Goal: Use online tool/utility: Utilize a website feature to perform a specific function

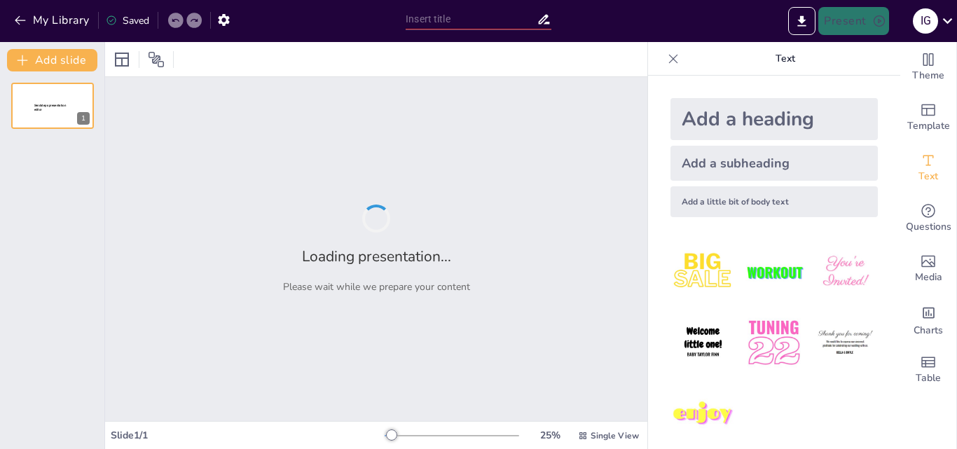
type input "Imported Presentacion_Coherencia_Concordancia.pptx"
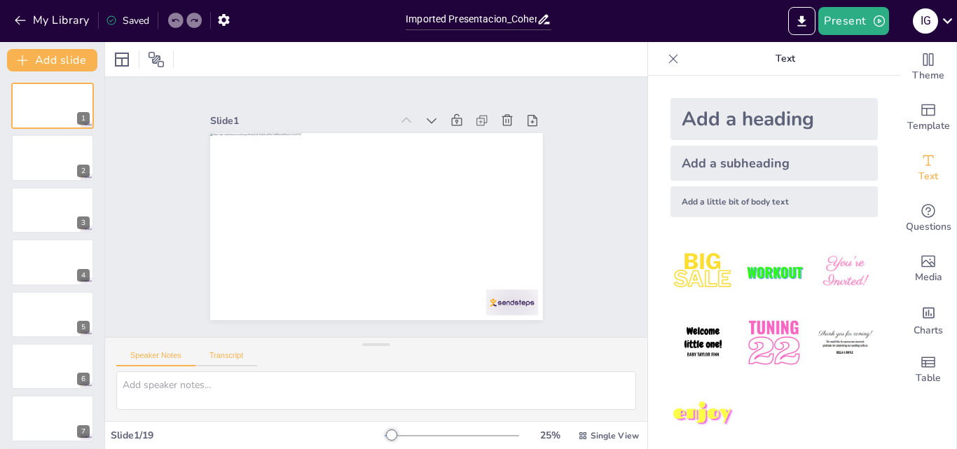
click at [244, 354] on button "Transcript" at bounding box center [226, 358] width 62 height 15
click at [577, 361] on button "Google US English (en-US)" at bounding box center [532, 357] width 140 height 22
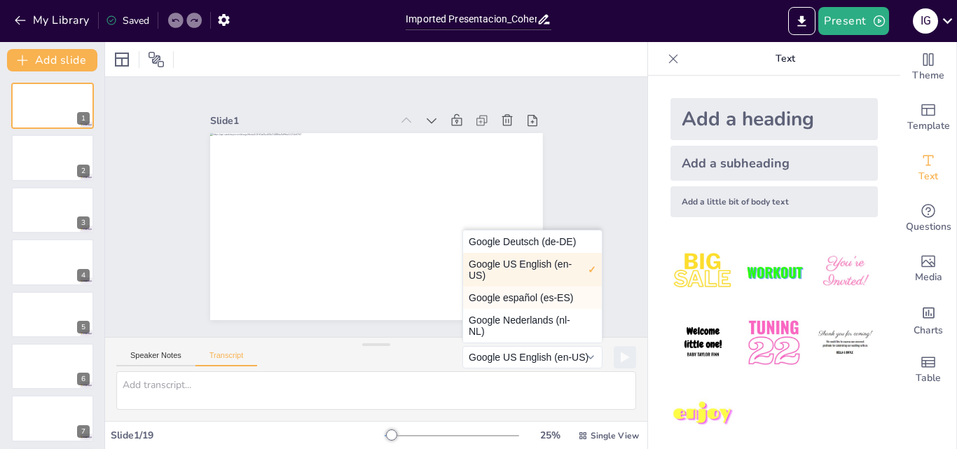
click at [529, 297] on button "Google español (es-ES)" at bounding box center [532, 297] width 139 height 22
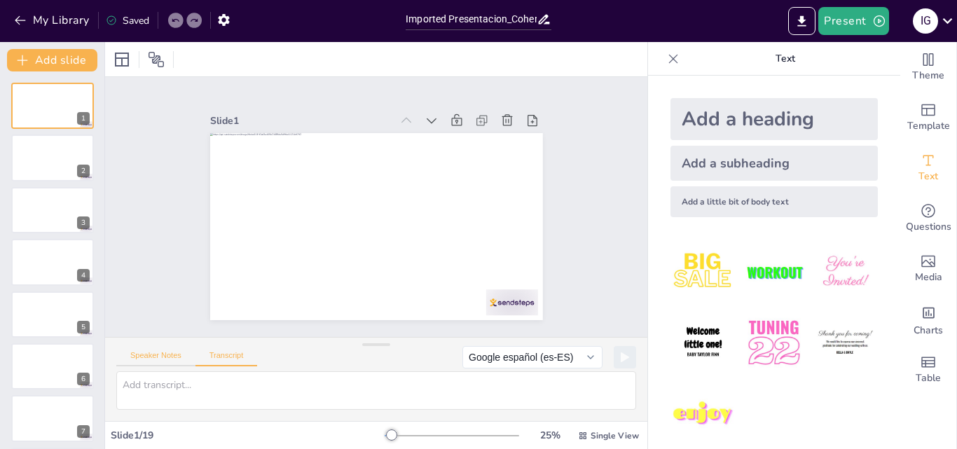
click at [171, 353] on button "Speaker Notes" at bounding box center [155, 358] width 79 height 15
click at [227, 359] on button "Transcript" at bounding box center [226, 358] width 62 height 15
click at [586, 360] on button "Google US English (en-US)" at bounding box center [532, 357] width 140 height 22
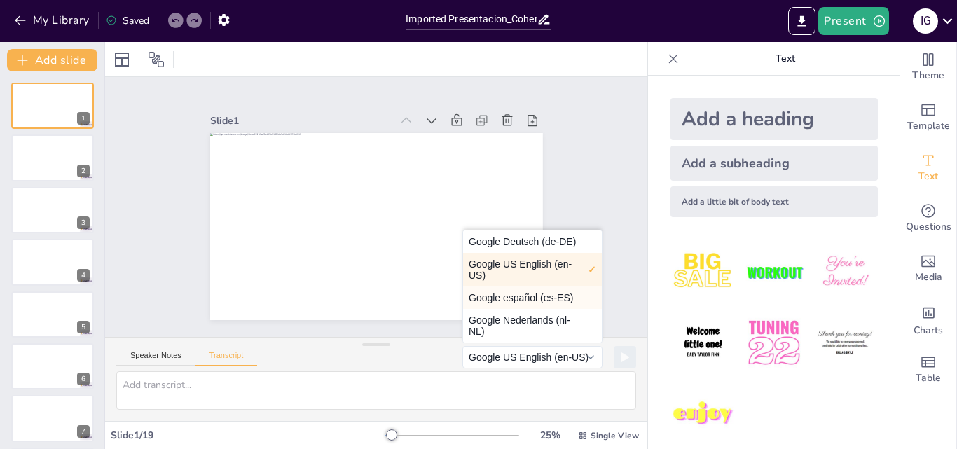
click at [525, 298] on button "Google español (es-ES)" at bounding box center [532, 297] width 139 height 22
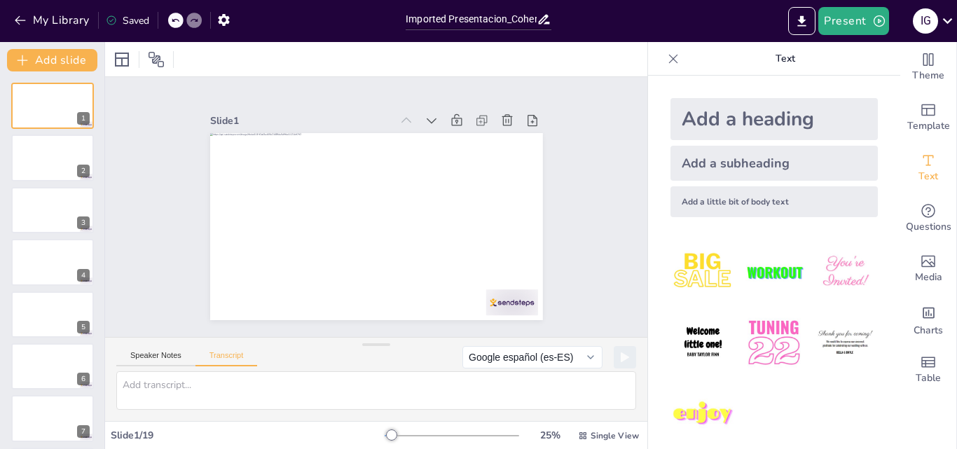
click at [791, 125] on div "Add a heading" at bounding box center [773, 119] width 207 height 42
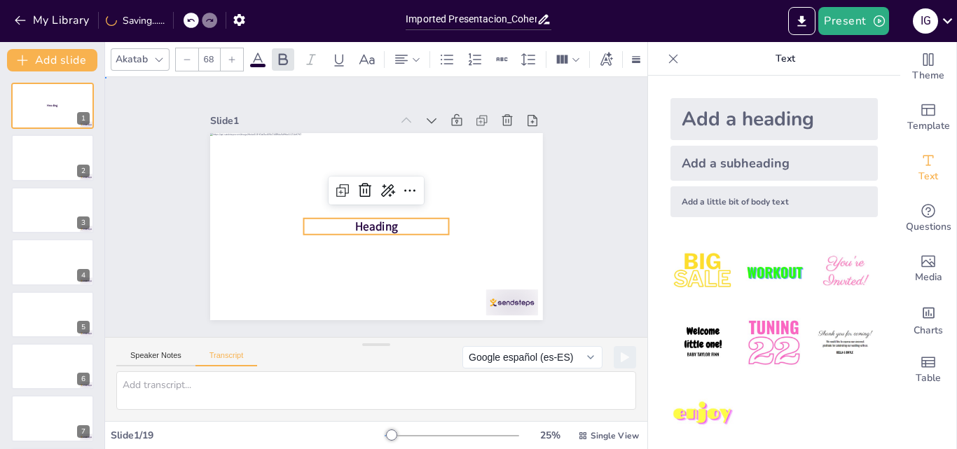
click at [567, 226] on div "Slide 1 Heading Slide 2 Slide 3 Slide 4 Slide 5 Slide 6 Slide 7 Slide 8 Slide 9…" at bounding box center [376, 207] width 411 height 226
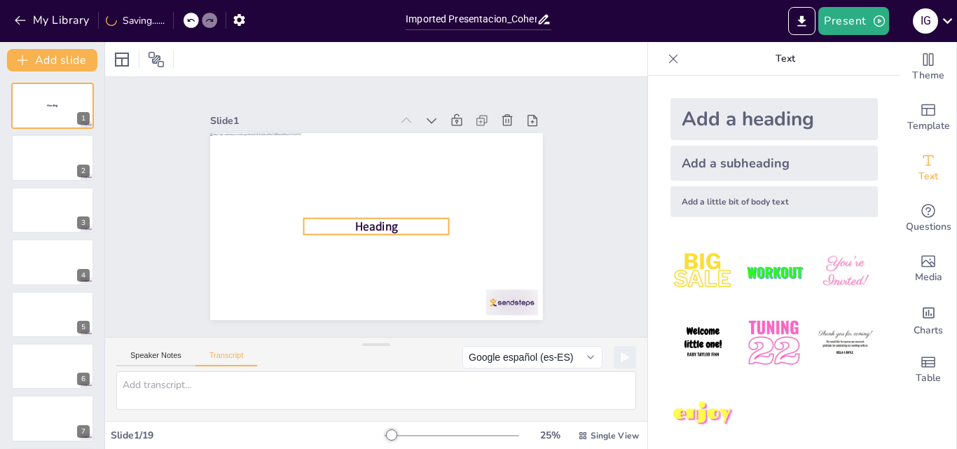
click at [378, 226] on span "Heading" at bounding box center [374, 226] width 44 height 20
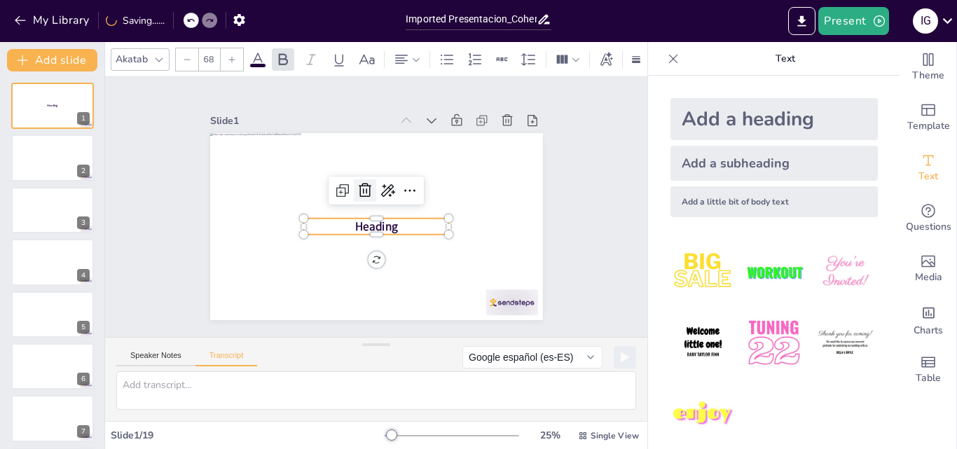
click at [360, 186] on icon at bounding box center [366, 189] width 18 height 18
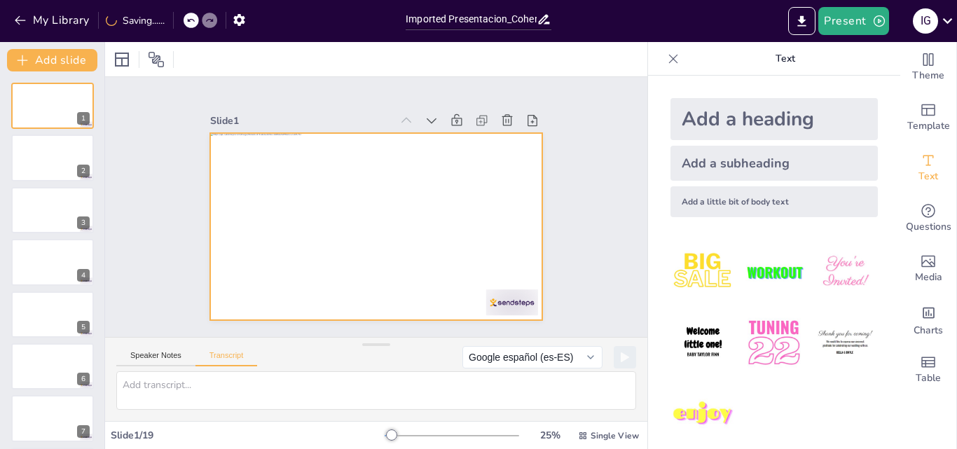
click at [370, 205] on div at bounding box center [376, 226] width 333 height 187
click at [331, 209] on div at bounding box center [376, 226] width 333 height 187
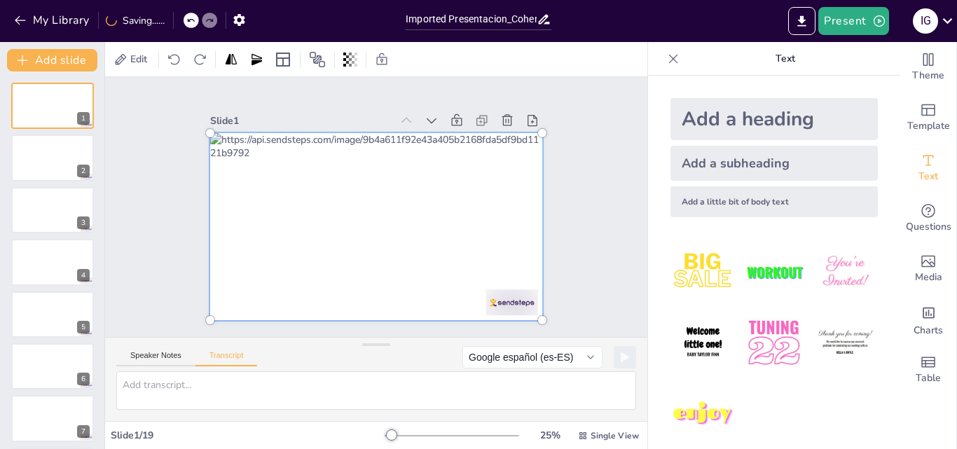
click at [296, 205] on div at bounding box center [374, 226] width 368 height 239
click at [275, 197] on div at bounding box center [376, 227] width 349 height 204
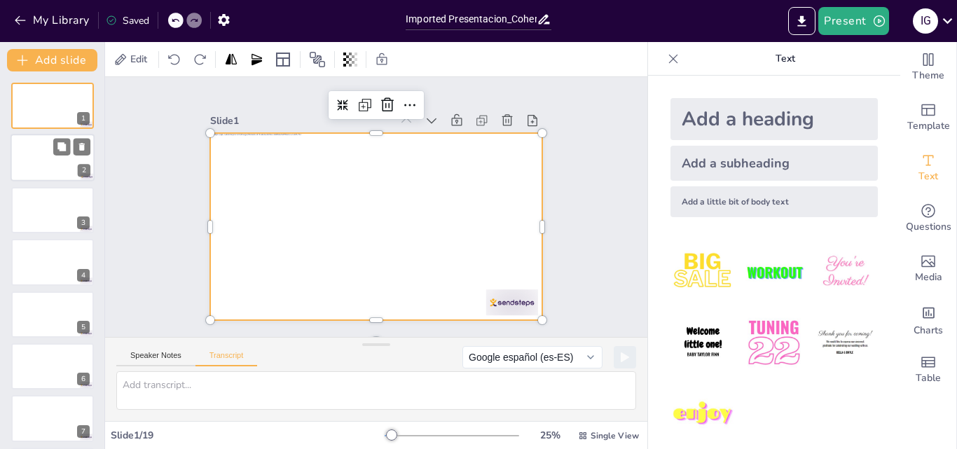
click at [41, 152] on div at bounding box center [53, 158] width 84 height 48
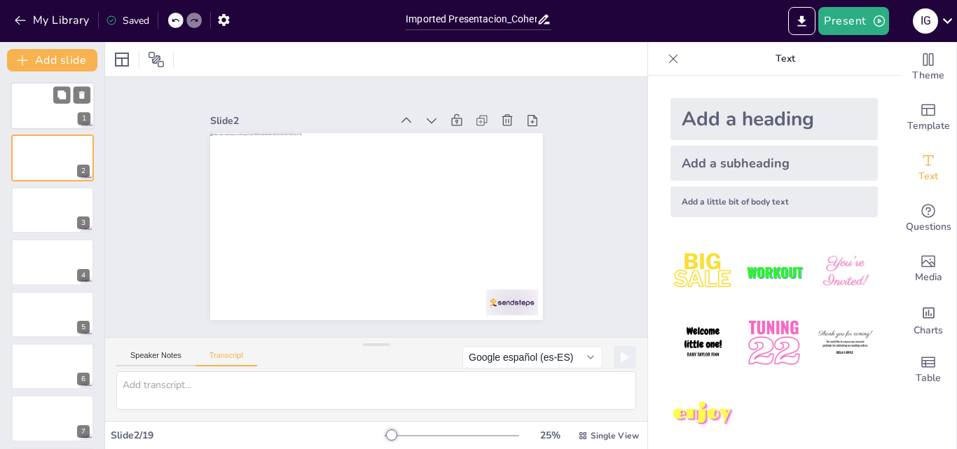
click at [56, 118] on div at bounding box center [53, 106] width 84 height 48
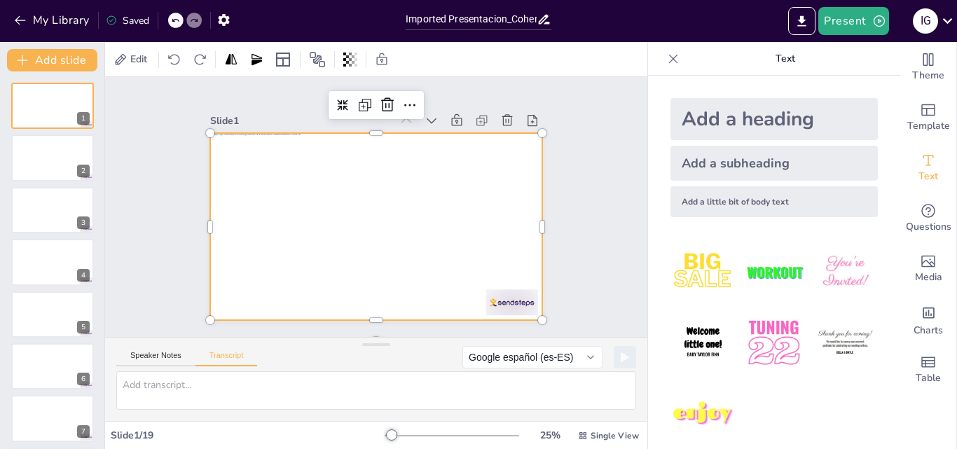
click at [461, 282] on div at bounding box center [376, 226] width 333 height 187
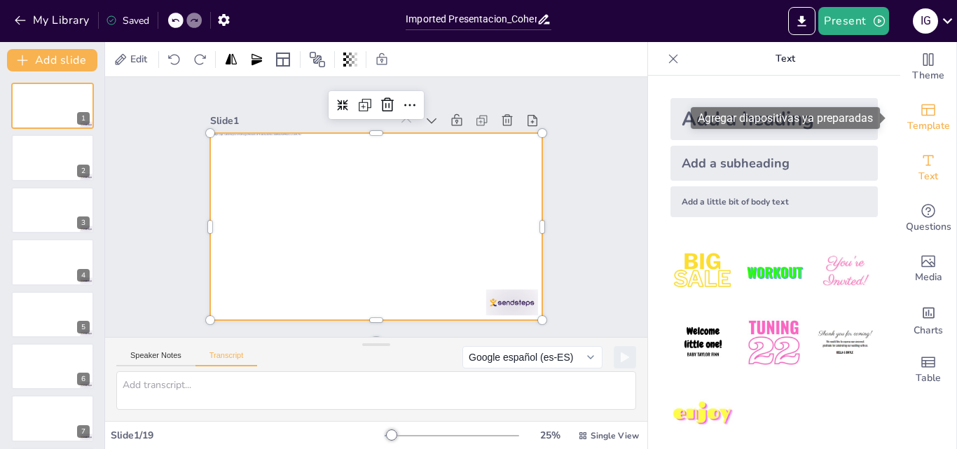
click at [925, 99] on div "Template" at bounding box center [928, 117] width 56 height 50
